Goal: Task Accomplishment & Management: Use online tool/utility

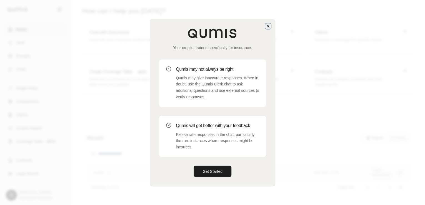
click at [268, 26] on icon "button" at bounding box center [268, 26] width 2 height 2
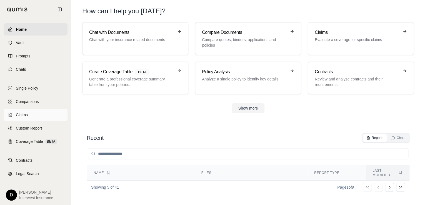
click at [26, 118] on link "Claims" at bounding box center [36, 115] width 64 height 12
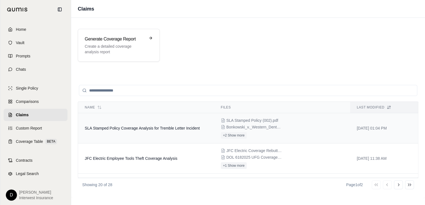
click at [233, 126] on span "Bonkowski_v._Western_Dental_Services_Inc_complaint.pdf" at bounding box center [253, 127] width 55 height 6
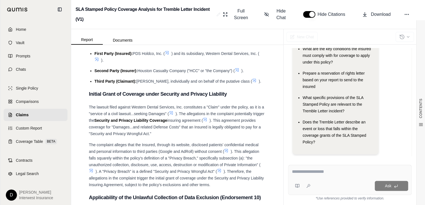
scroll to position [1177, 0]
click at [318, 173] on textarea at bounding box center [349, 171] width 116 height 7
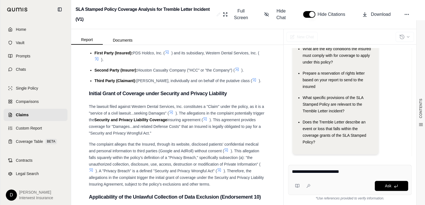
click at [351, 172] on textarea "**********" at bounding box center [349, 171] width 116 height 7
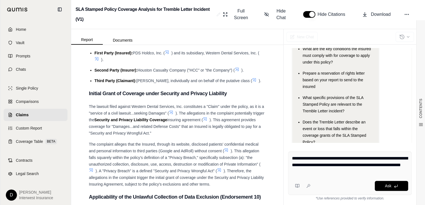
type textarea "**********"
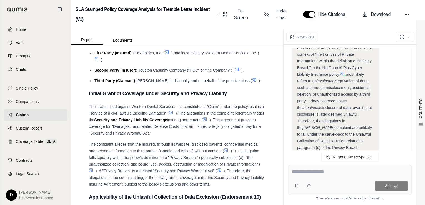
scroll to position [1635, 0]
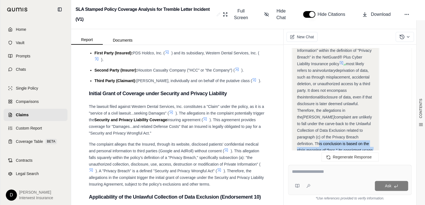
drag, startPoint x: 330, startPoint y: 95, endPoint x: 375, endPoint y: 109, distance: 47.0
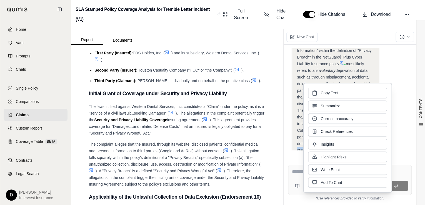
drag, startPoint x: 375, startPoint y: 109, endPoint x: 407, endPoint y: 108, distance: 31.7
click at [407, 108] on div "Hi [PERSON_NAME] 👋 - We have generated a report comparing the insurance policy …" at bounding box center [349, 102] width 123 height 108
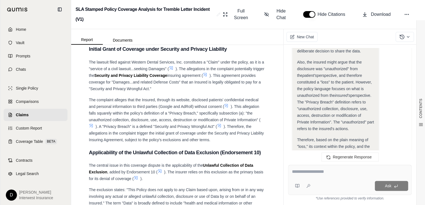
scroll to position [1480, 0]
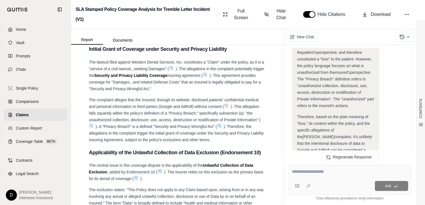
click at [328, 175] on textarea at bounding box center [349, 171] width 116 height 7
click at [339, 175] on textarea at bounding box center [349, 171] width 116 height 7
type textarea "*"
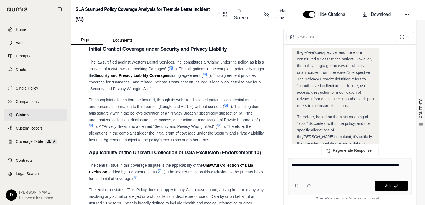
type textarea "**********"
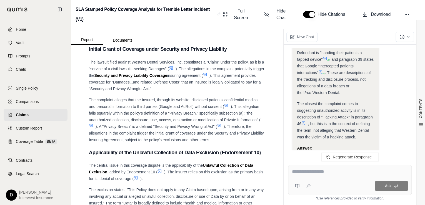
scroll to position [2173, 0]
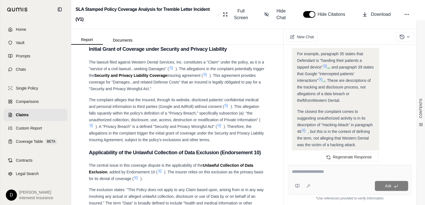
click at [304, 129] on icon at bounding box center [303, 130] width 3 height 3
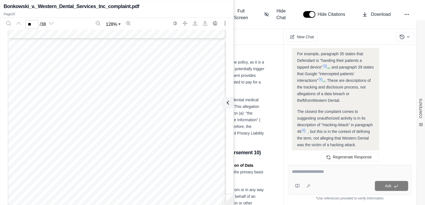
scroll to position [5940, 0]
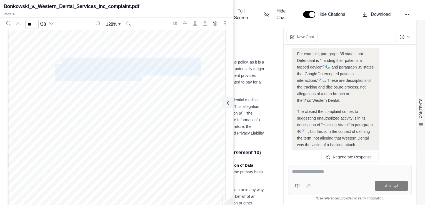
drag, startPoint x: 60, startPoint y: 62, endPoint x: 140, endPoint y: 78, distance: 82.1
click at [140, 78] on div "CLASS ACTION COMPLAINT – JURY TRIAL DEMANDED 21 1 2 3 4 5 6 7 8 9 10 11 12 13 1…" at bounding box center [116, 158] width 218 height 282
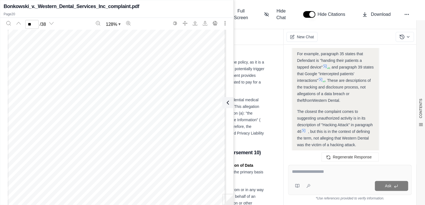
drag, startPoint x: 140, startPoint y: 78, endPoint x: 150, endPoint y: 91, distance: 16.1
click at [150, 91] on div "CLASS ACTION COMPLAINT – JURY TRIAL DEMANDED 21 1 2 3 4 5 6 7 8 9 10 11 12 13 1…" at bounding box center [116, 158] width 218 height 282
type input "**"
